Goal: Book appointment/travel/reservation

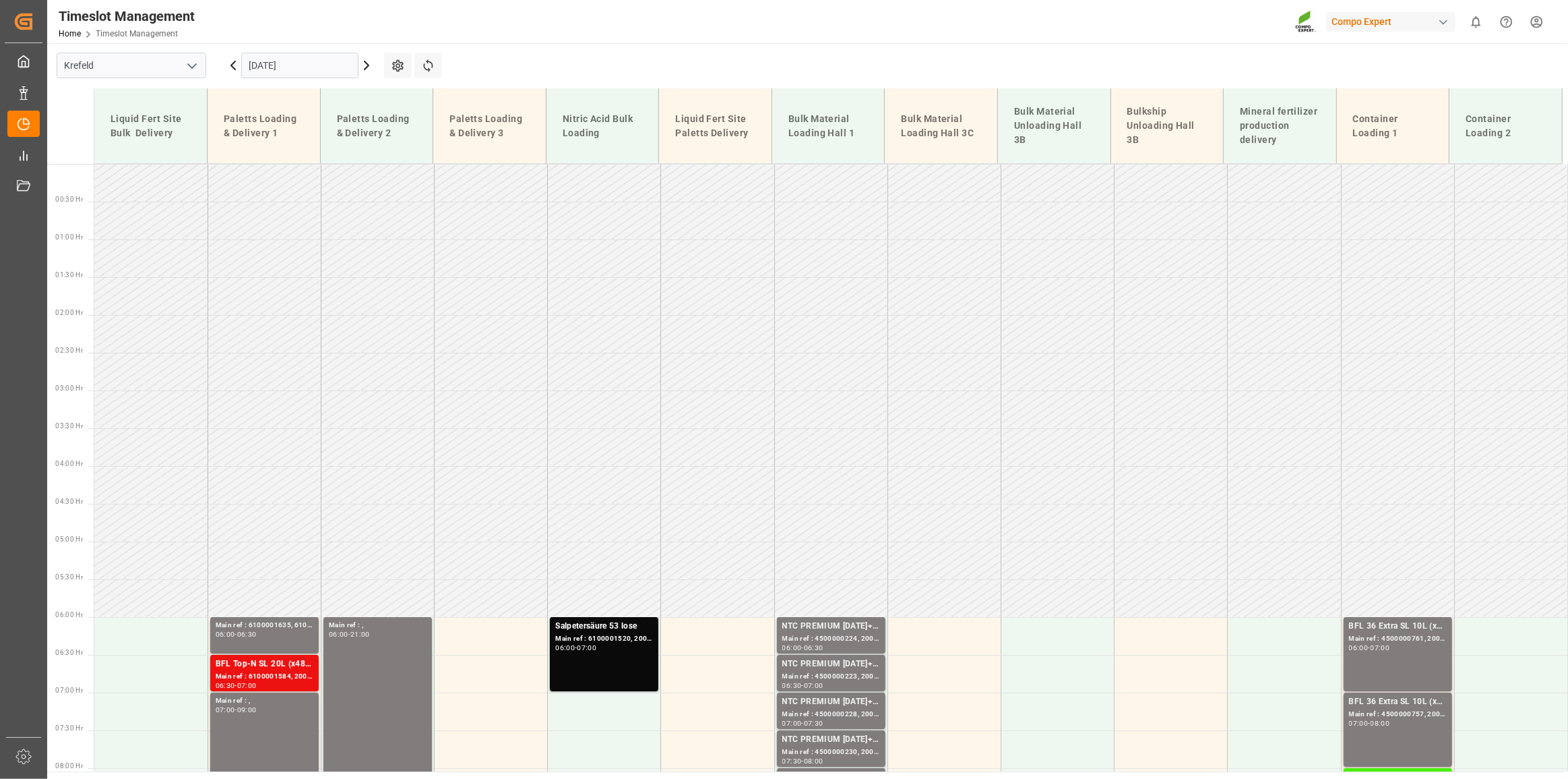
scroll to position [547, 0]
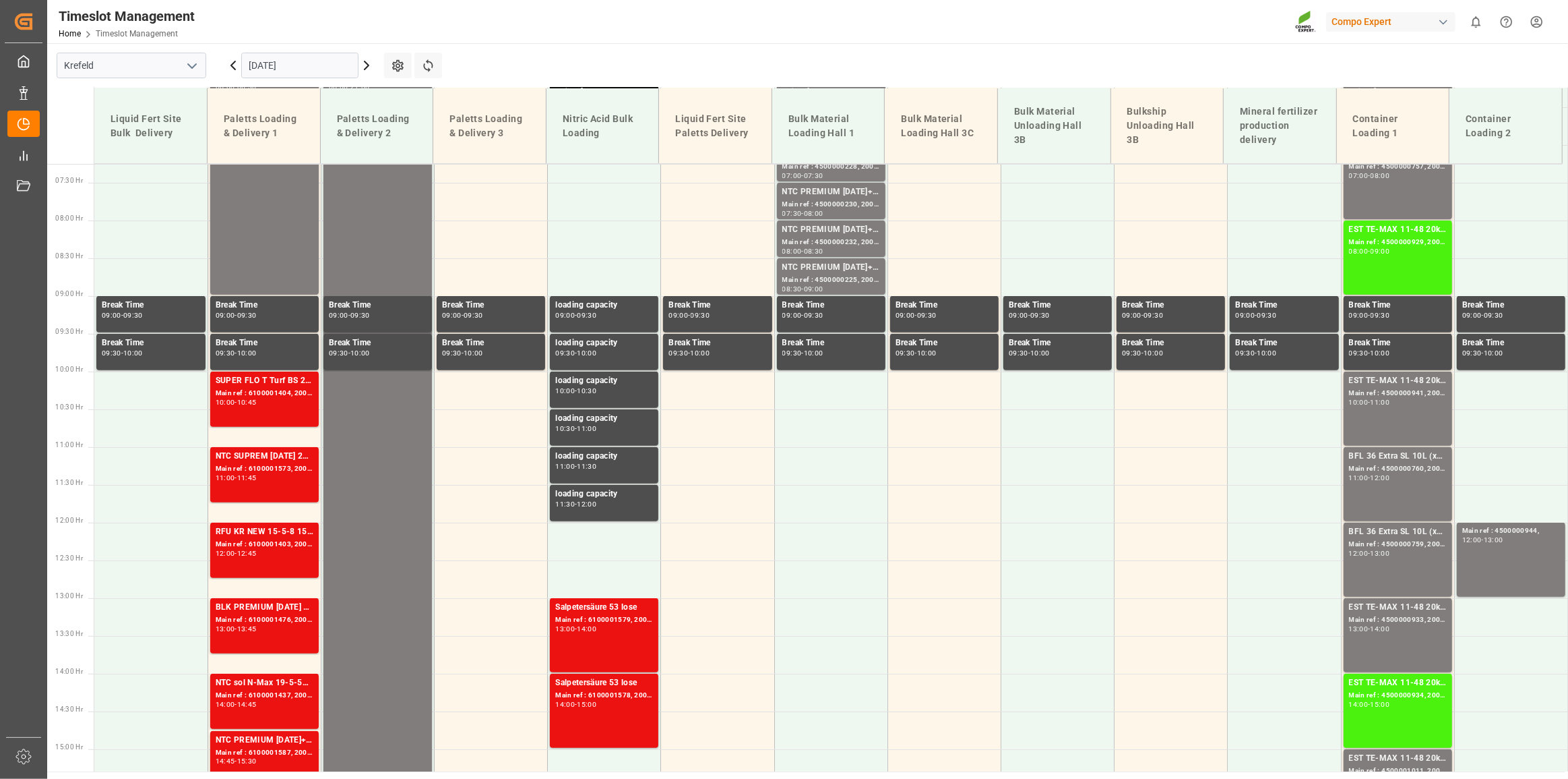
click at [303, 62] on input "[DATE]" at bounding box center [299, 65] width 117 height 25
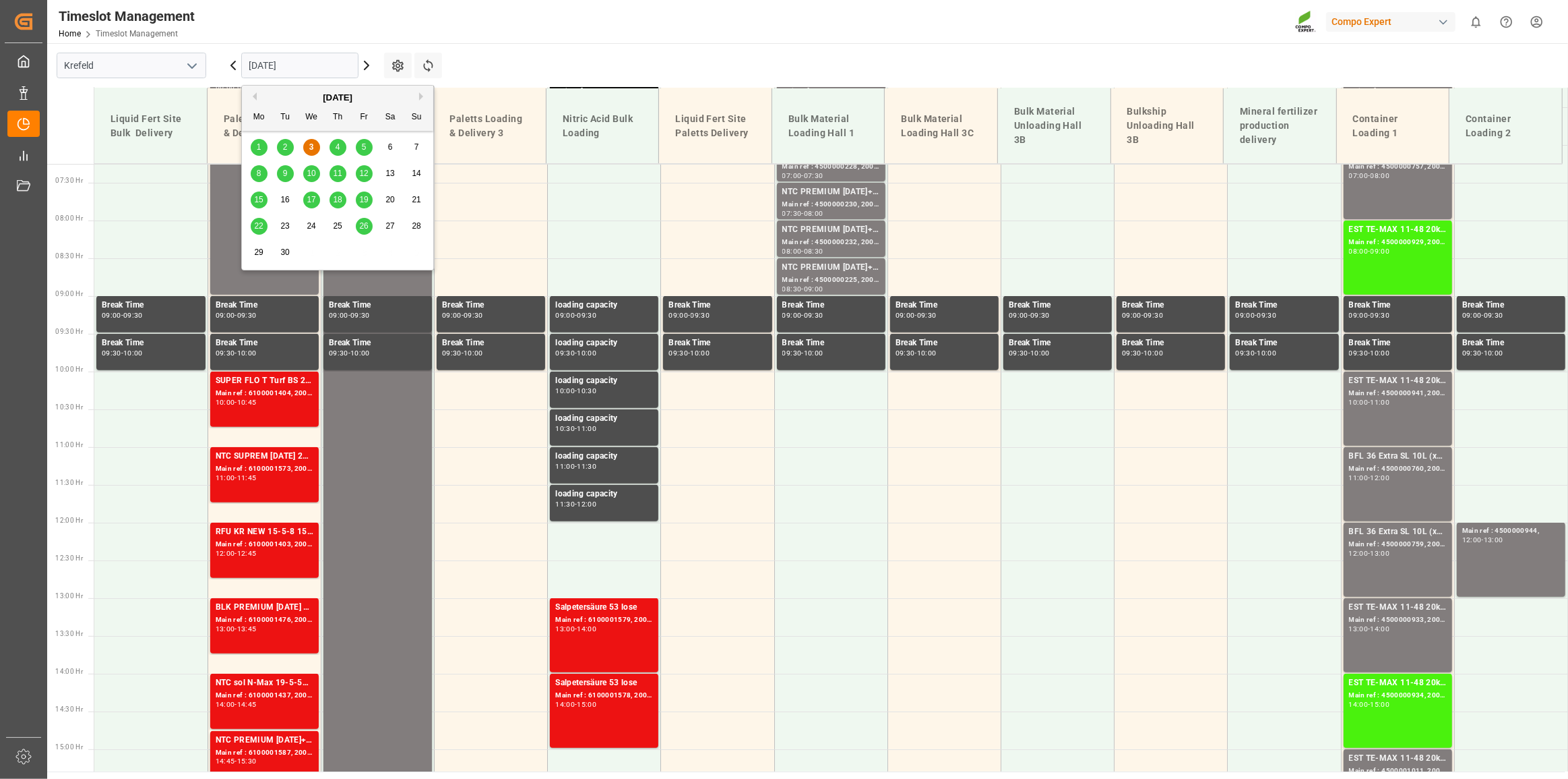
click at [337, 143] on span "4" at bounding box center [338, 147] width 5 height 10
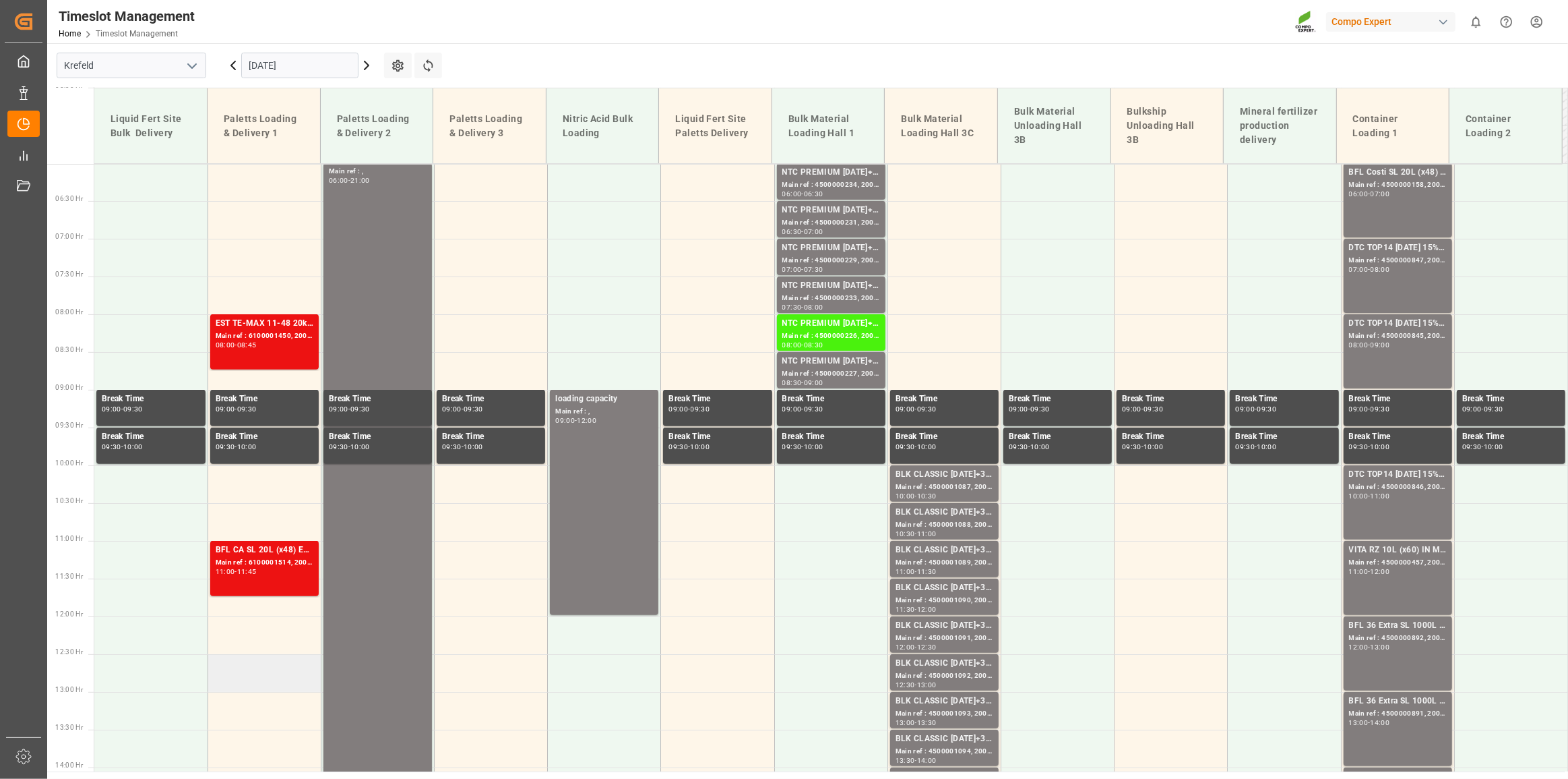
scroll to position [393, 0]
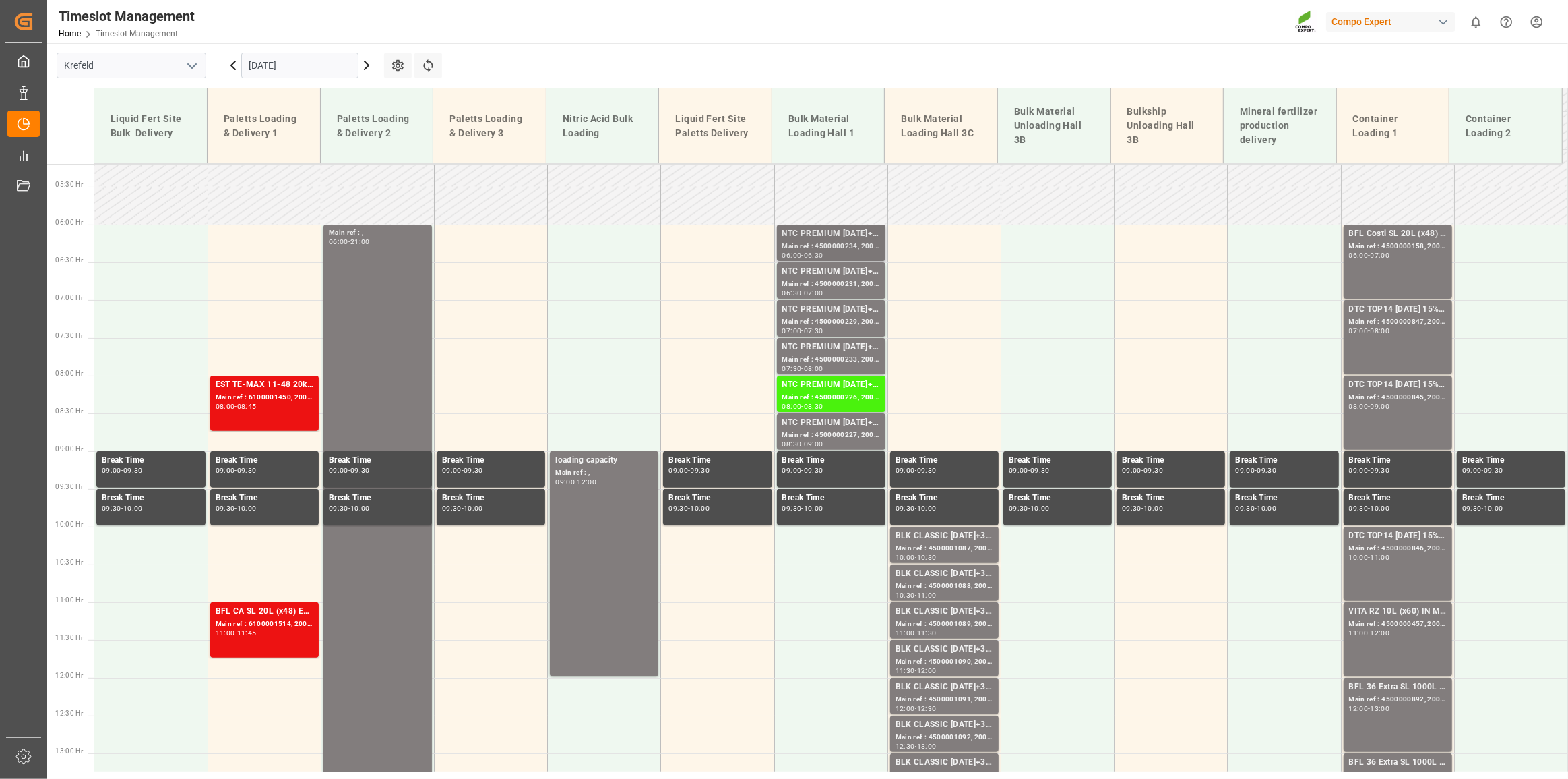
click at [802, 250] on div "Main ref : 4500000234, 2000000040" at bounding box center [831, 246] width 97 height 11
